Goal: Task Accomplishment & Management: Use online tool/utility

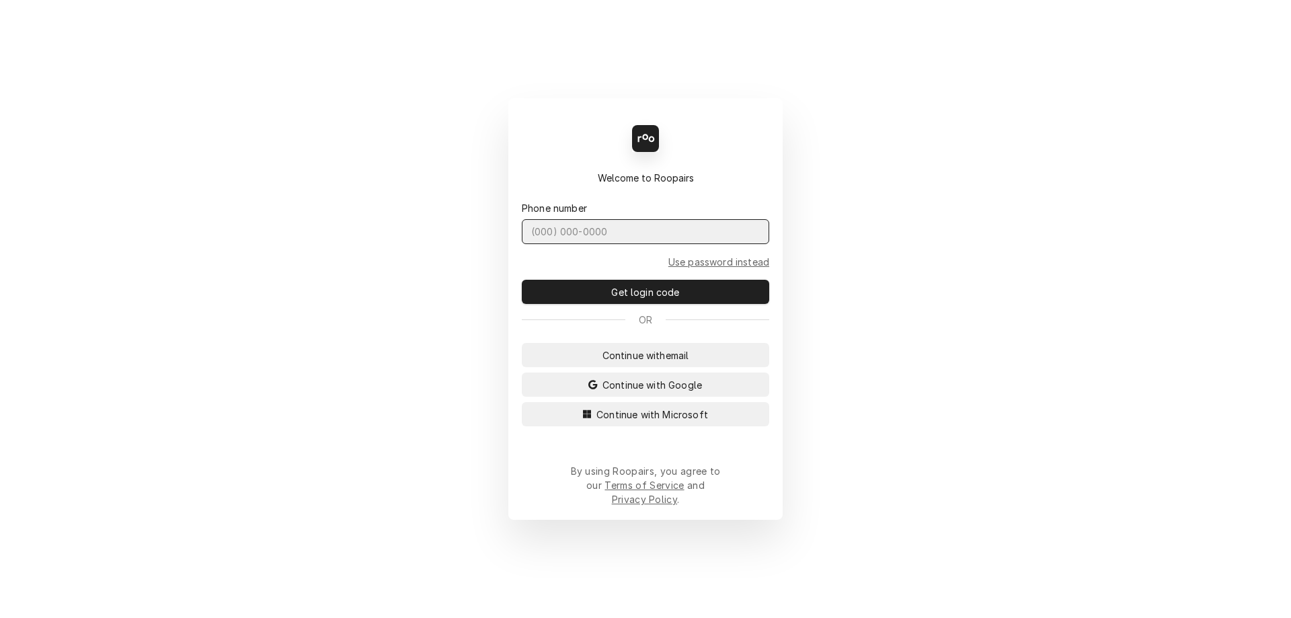
click at [549, 244] on input "Dynamic Content Wrapper" at bounding box center [645, 231] width 247 height 25
type input "(401) 523-6494"
click at [522, 280] on button "Get login code" at bounding box center [645, 292] width 247 height 24
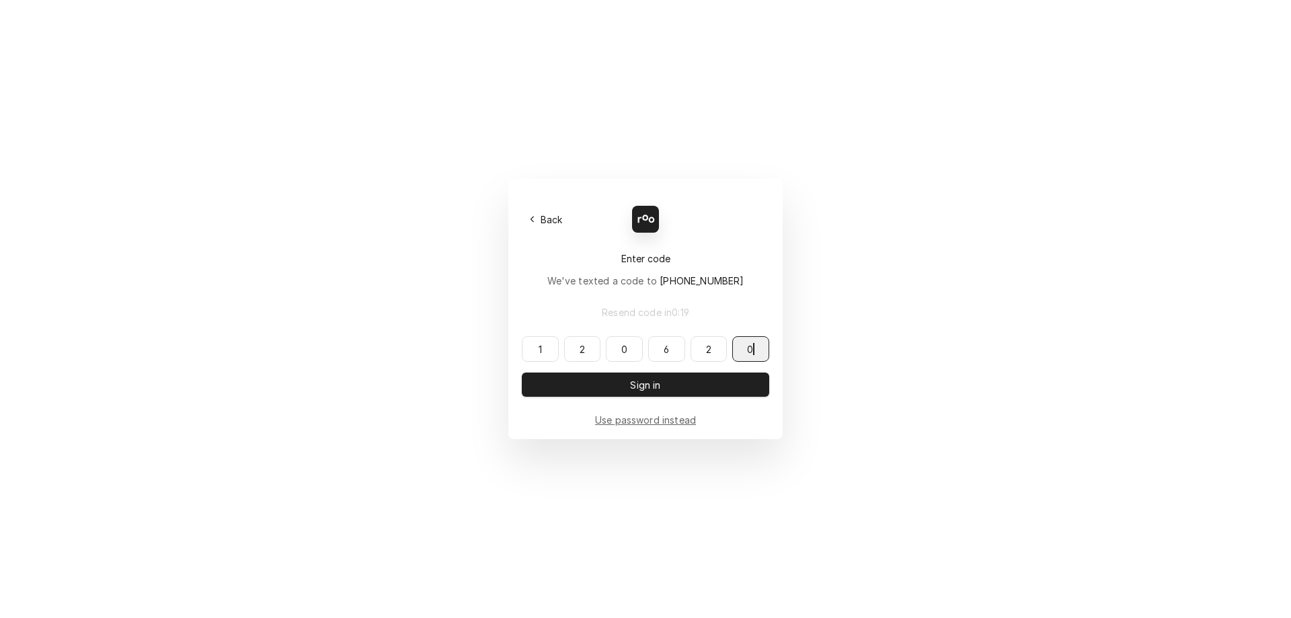
type input "120620"
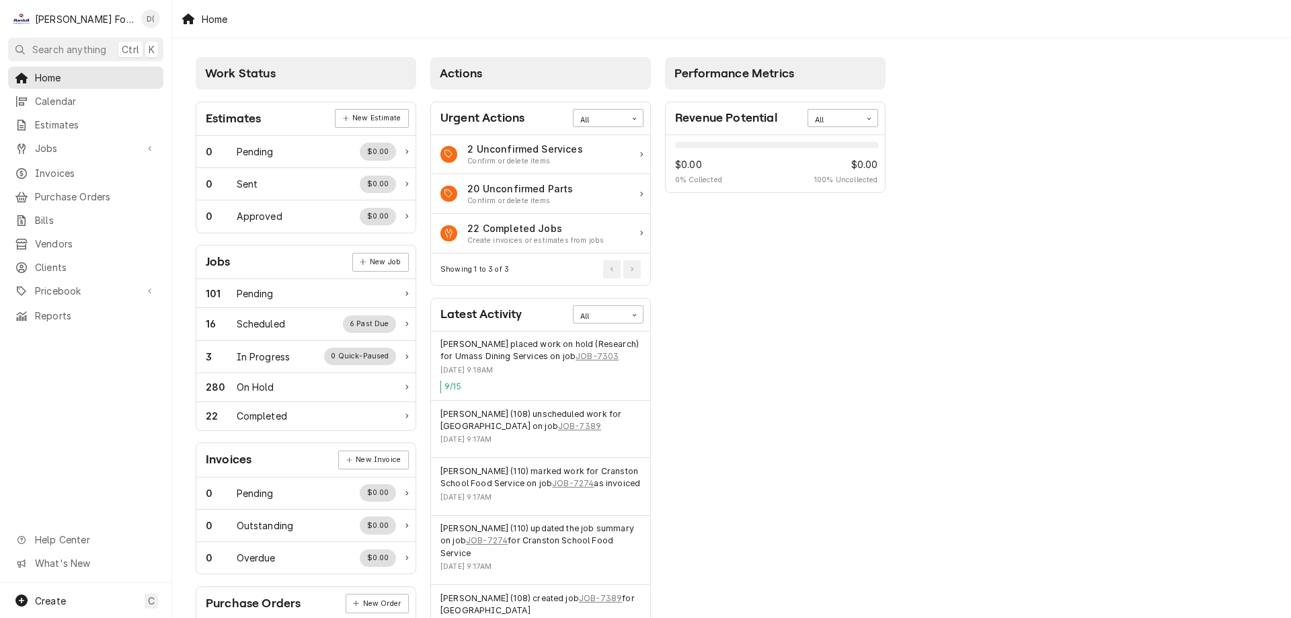
click at [96, 157] on div "Home Calendar Estimates Jobs Jobs Job Series Invoices Purchase Orders Bills Ven…" at bounding box center [85, 197] width 171 height 260
click at [98, 145] on span "Jobs" at bounding box center [86, 148] width 102 height 14
click at [55, 167] on span "Jobs" at bounding box center [96, 172] width 122 height 14
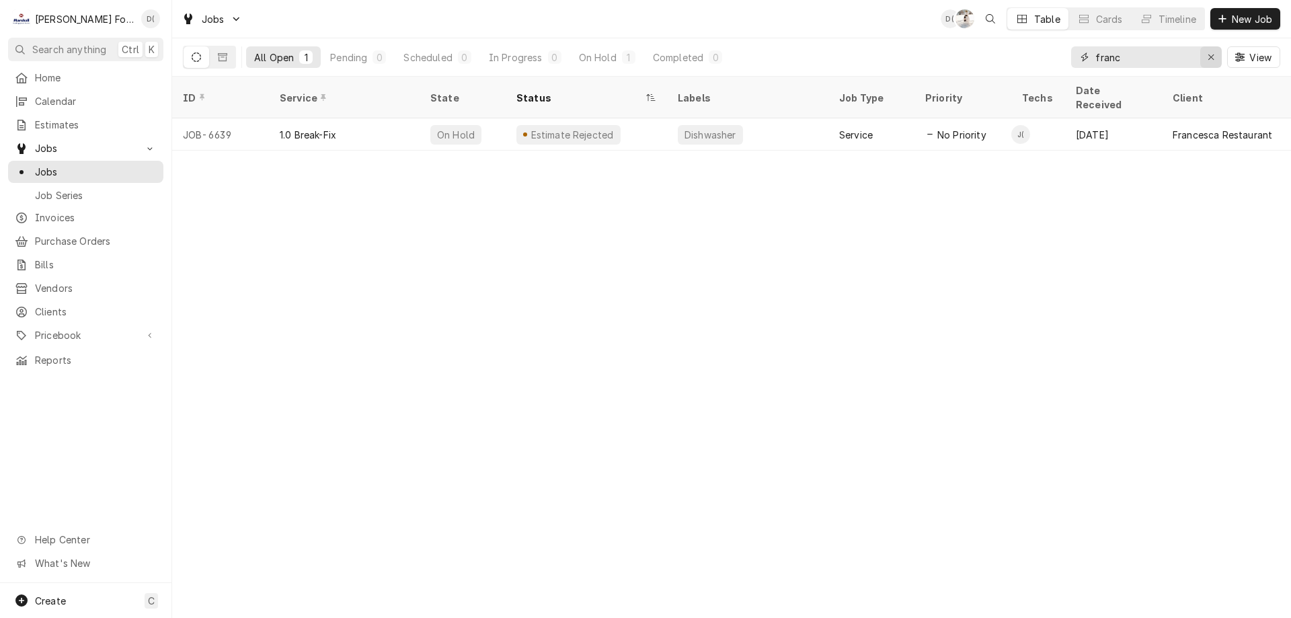
click at [1208, 59] on icon "Erase input" at bounding box center [1211, 56] width 7 height 9
click at [1171, 66] on input "Dynamic Content Wrapper" at bounding box center [1158, 57] width 126 height 22
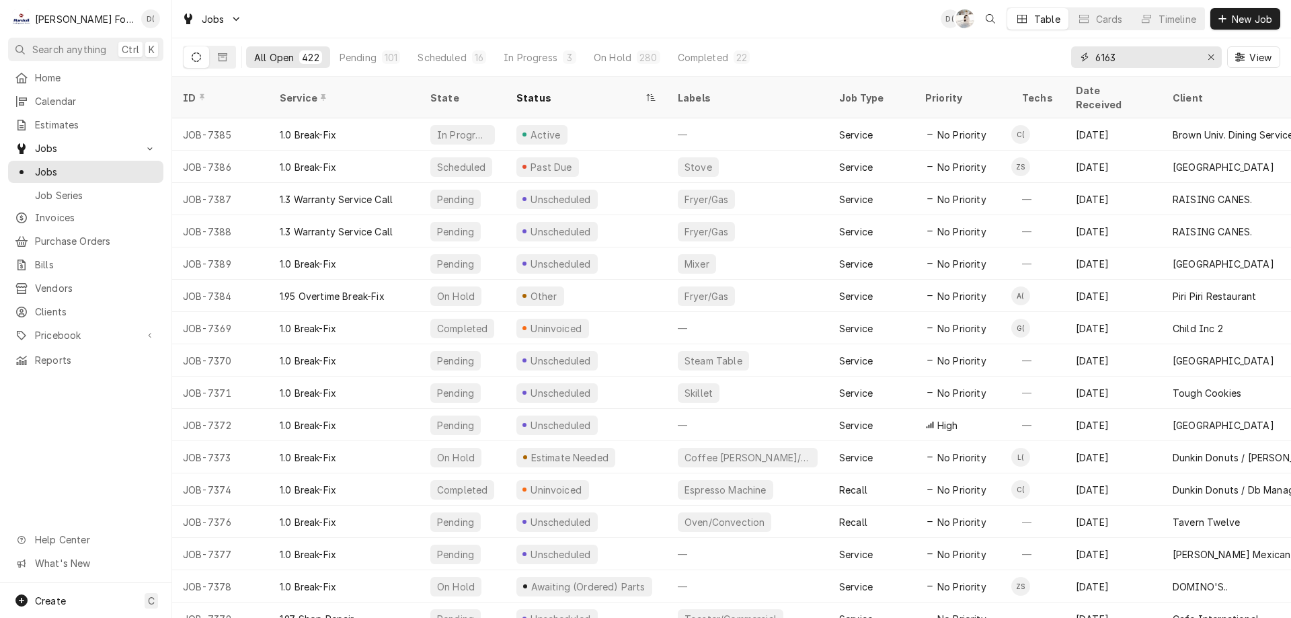
type input "6163"
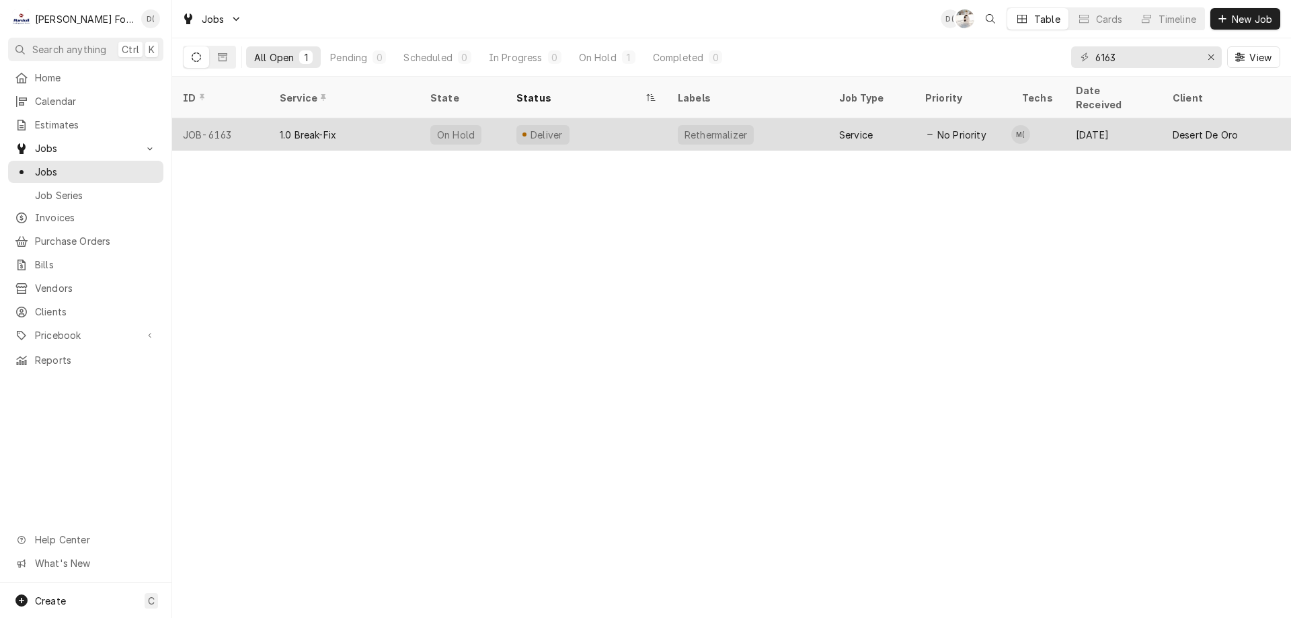
click at [615, 124] on div "Deliver" at bounding box center [586, 134] width 161 height 32
